Goal: Navigation & Orientation: Find specific page/section

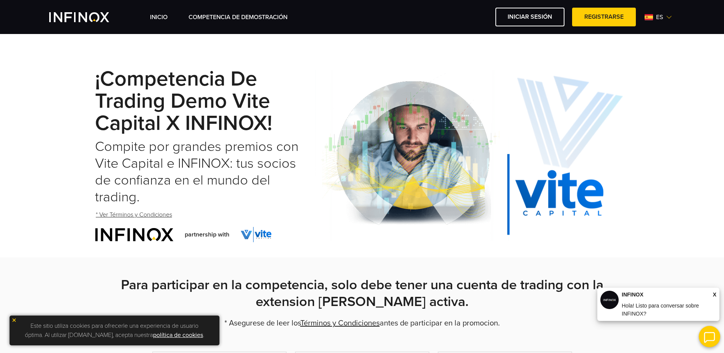
click at [87, 22] on div "INICIO Competencia de Demostración Iniciar sesión es" at bounding box center [362, 17] width 626 height 19
click at [92, 14] on img "INFINOX Vite" at bounding box center [79, 17] width 60 height 10
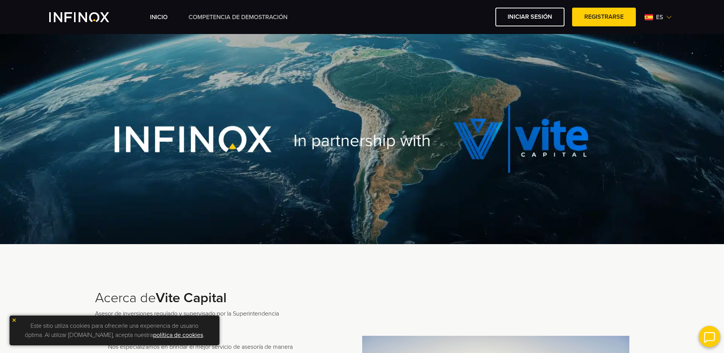
click at [210, 14] on link "Competencia de Demostración" at bounding box center [238, 17] width 99 height 9
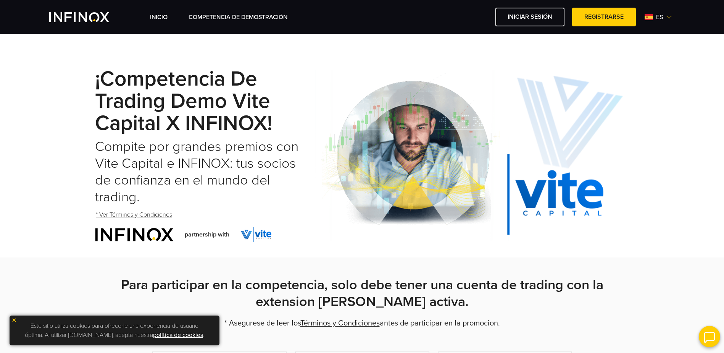
click at [150, 25] on div "INICIO Competencia de Demostración Iniciar sesión Registrarse es English Español" at bounding box center [412, 17] width 525 height 19
click at [163, 19] on link "INICIO" at bounding box center [159, 17] width 18 height 9
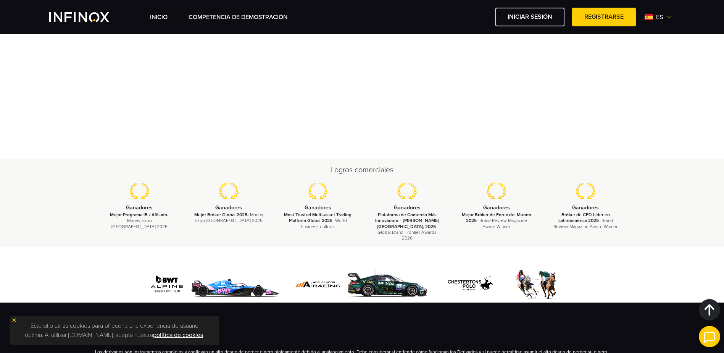
scroll to position [1060, 0]
